Goal: Book appointment/travel/reservation

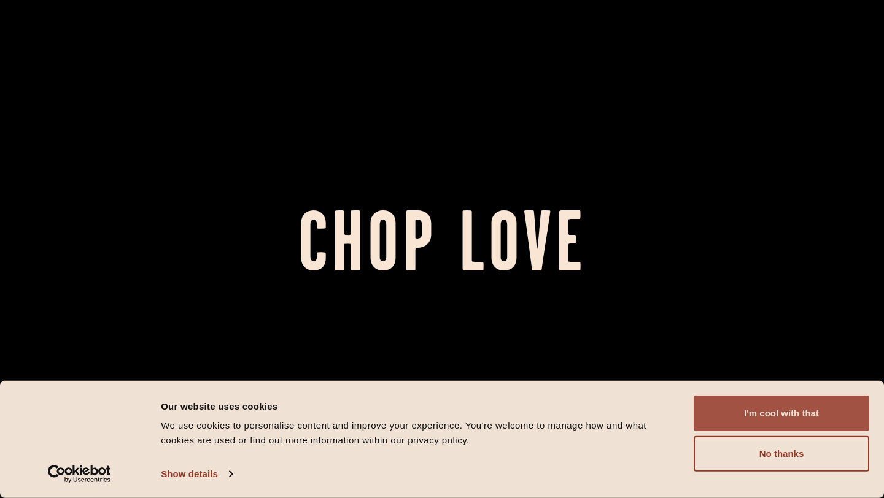
click at [759, 417] on button "I'm cool with that" at bounding box center [781, 414] width 176 height 36
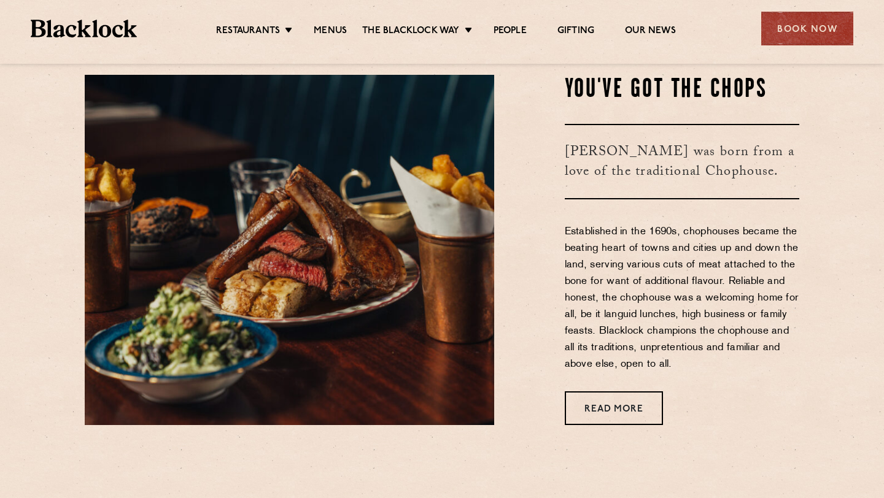
scroll to position [461, 0]
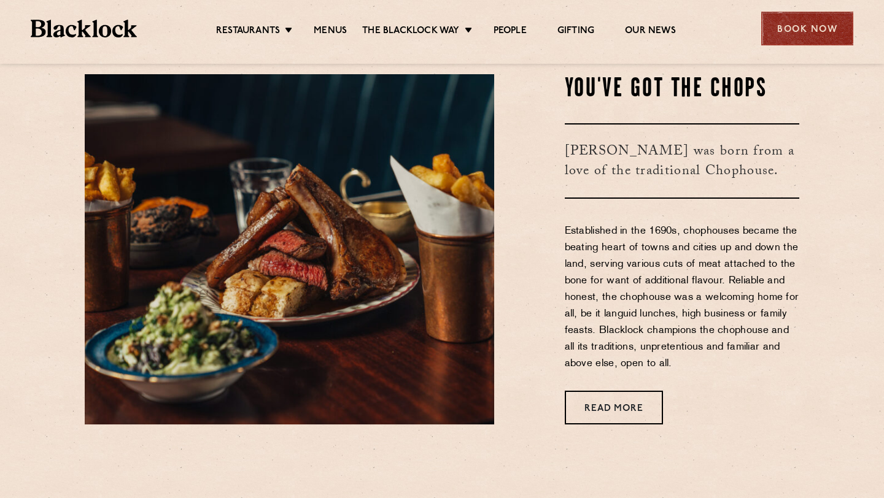
click at [783, 28] on div "Book Now" at bounding box center [807, 29] width 92 height 34
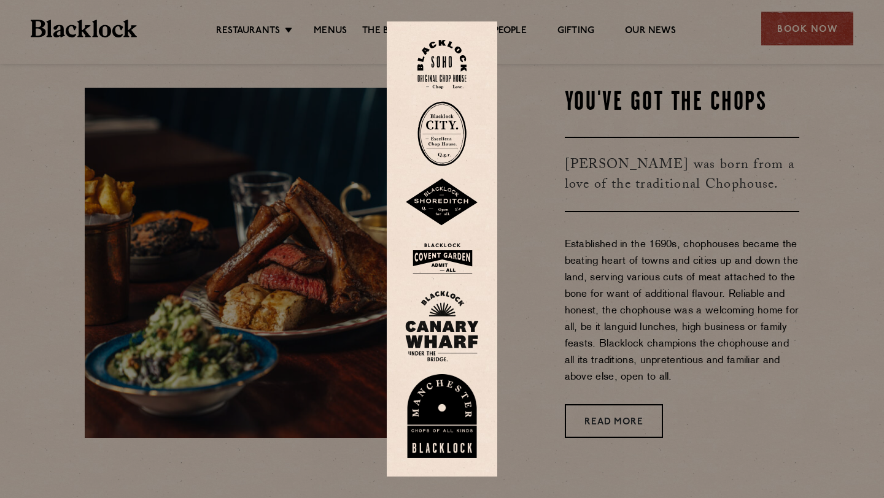
scroll to position [449, 0]
click at [455, 327] on img at bounding box center [442, 326] width 74 height 71
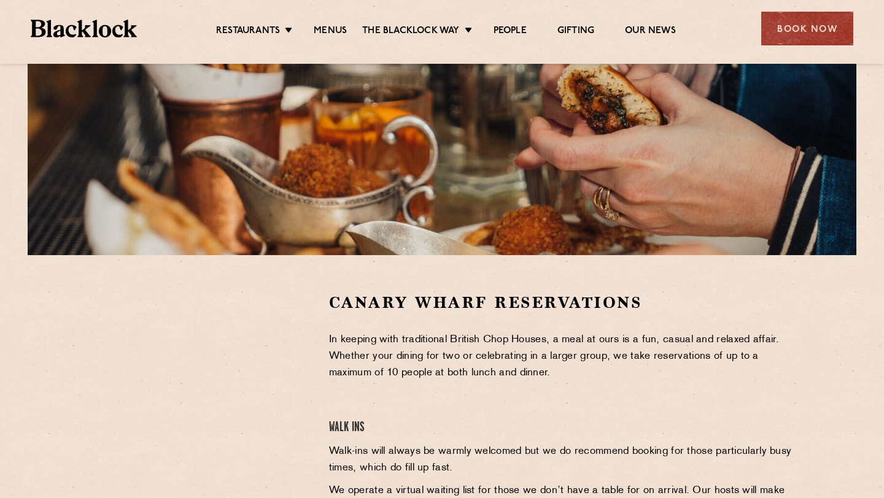
scroll to position [187, 0]
